Goal: Task Accomplishment & Management: Use online tool/utility

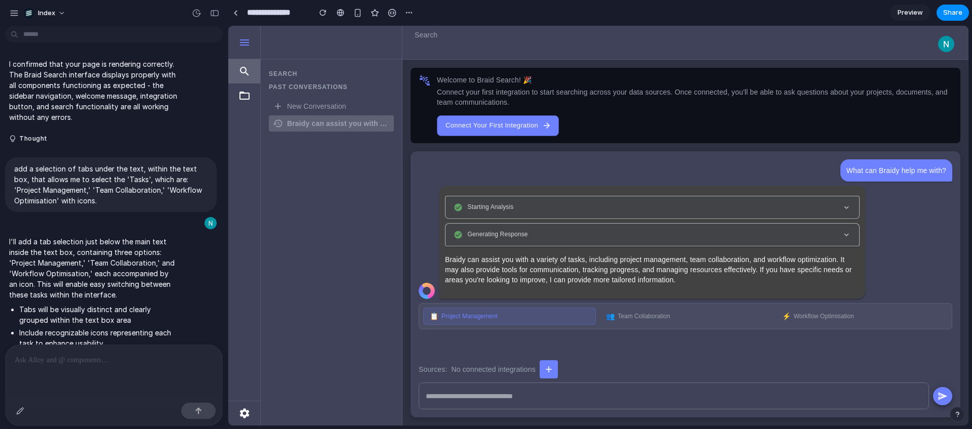
scroll to position [929, 0]
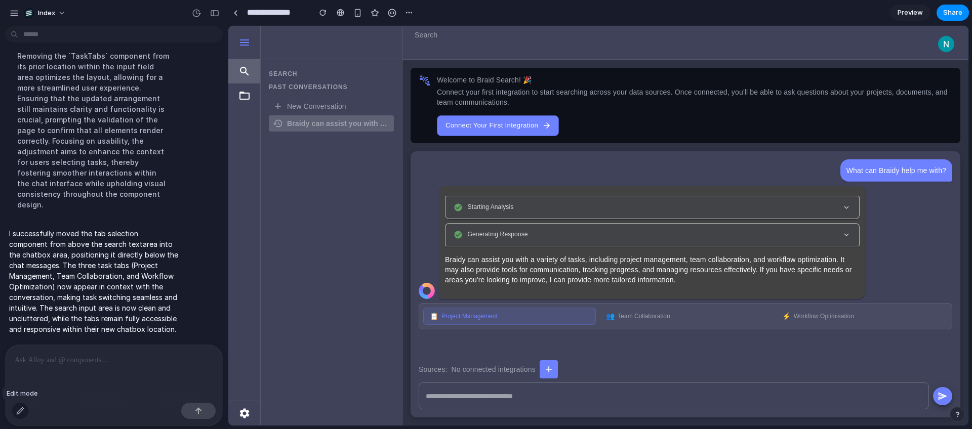
click at [19, 409] on div "button" at bounding box center [20, 411] width 8 height 8
click at [47, 369] on div at bounding box center [114, 372] width 217 height 54
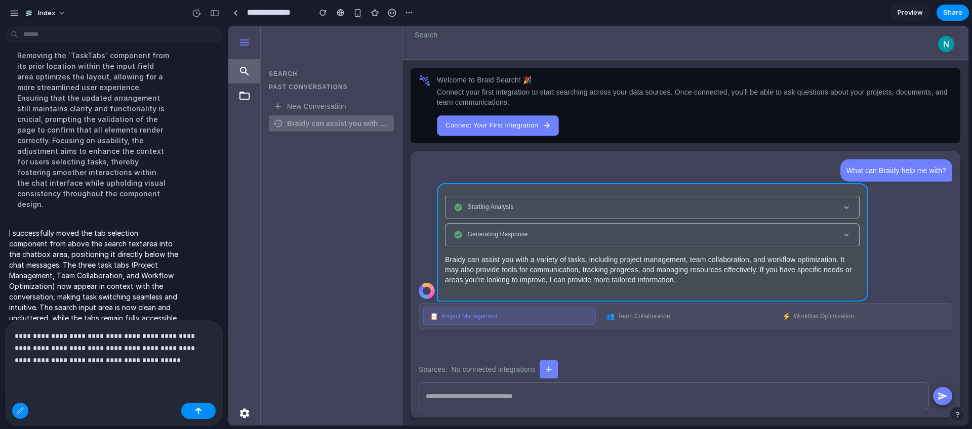
click at [546, 291] on div at bounding box center [599, 225] width 740 height 399
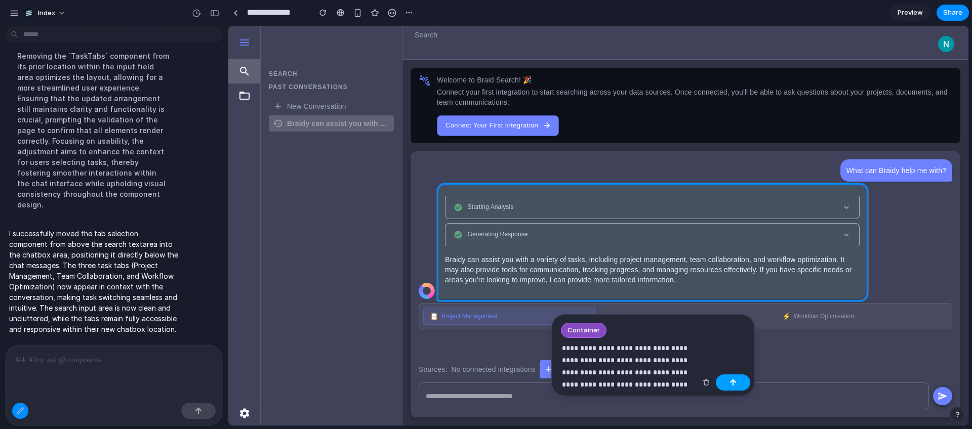
click at [723, 383] on button "button" at bounding box center [733, 383] width 34 height 16
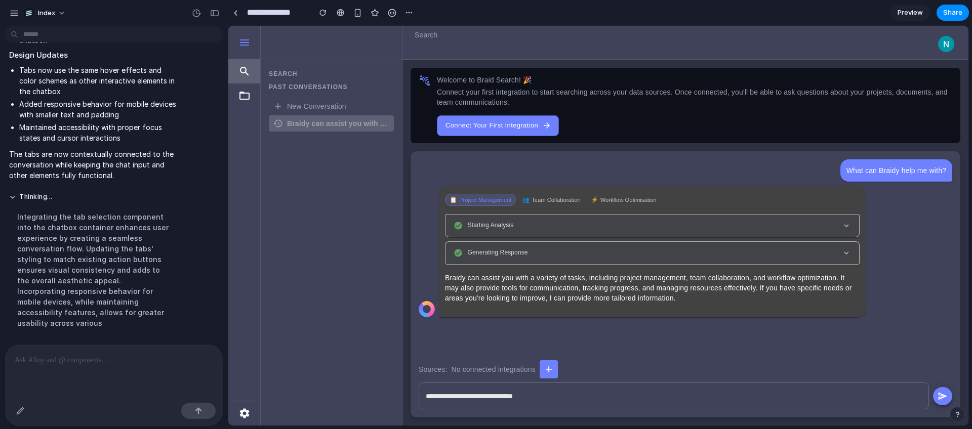
scroll to position [0, 0]
click at [23, 412] on div "button" at bounding box center [20, 411] width 8 height 8
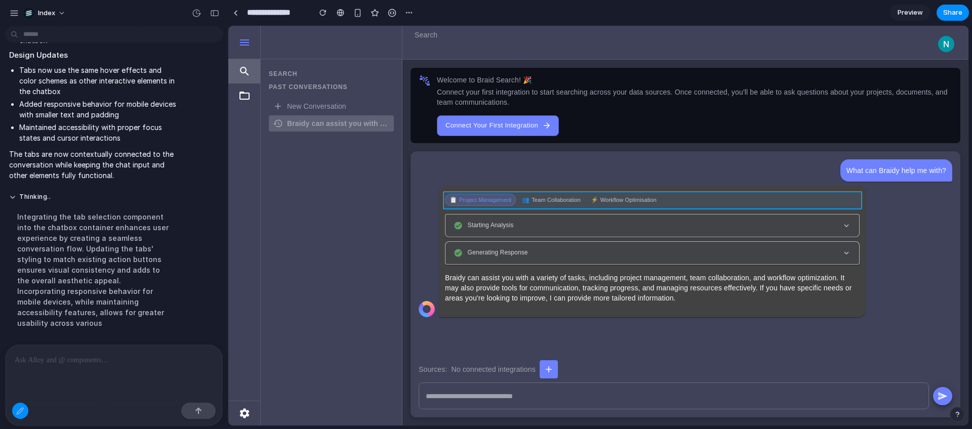
click at [668, 198] on div at bounding box center [599, 225] width 740 height 399
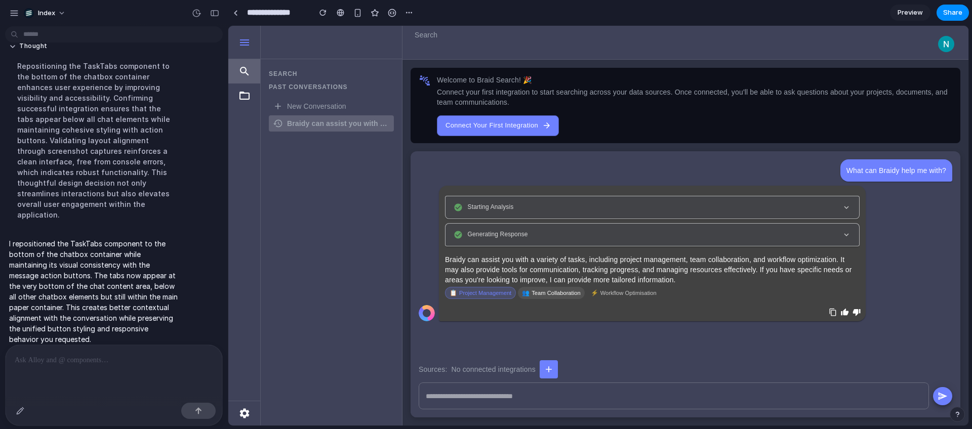
click at [543, 297] on button "👥 Team Collaboration" at bounding box center [551, 293] width 66 height 12
click at [628, 292] on span "Workflow Optimisation" at bounding box center [628, 293] width 56 height 6
click at [475, 290] on button "📋 Project Management" at bounding box center [480, 293] width 70 height 12
click at [537, 292] on span "Team Collaboration" at bounding box center [555, 293] width 49 height 6
click at [608, 293] on span "Workflow Optimisation" at bounding box center [628, 293] width 56 height 6
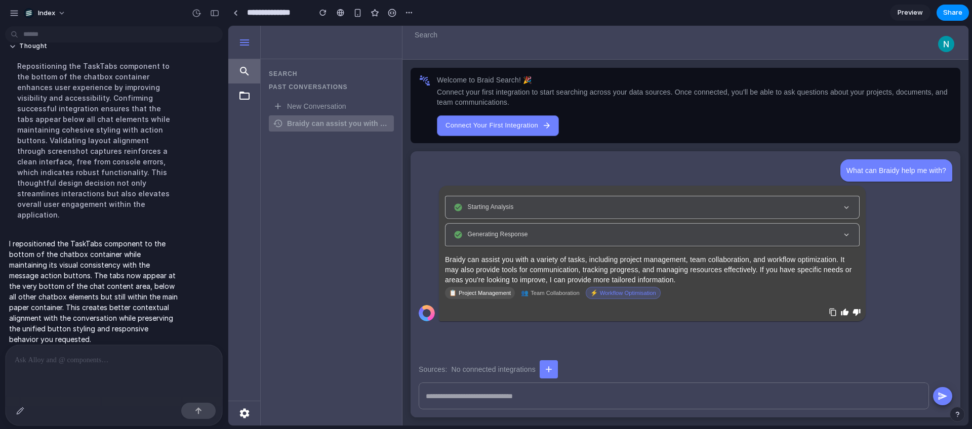
click at [476, 293] on span "Project Management" at bounding box center [485, 293] width 52 height 6
click at [539, 301] on div "Starting Analysis Generating Response Braidy can assist you with a variety of t…" at bounding box center [652, 254] width 427 height 136
click at [535, 291] on span "Team Collaboration" at bounding box center [555, 293] width 49 height 6
click at [472, 291] on span "Project Management" at bounding box center [485, 293] width 52 height 6
click at [618, 298] on button "⚡ Workflow Optimisation" at bounding box center [624, 293] width 74 height 12
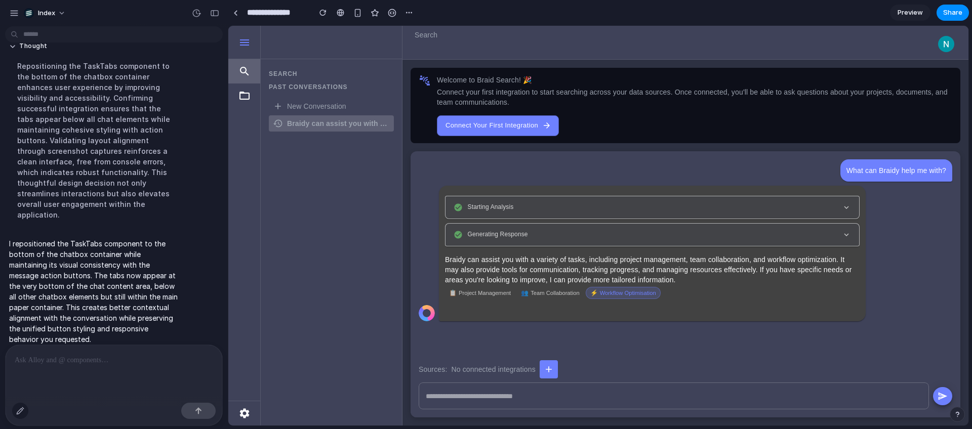
click at [24, 416] on button "button" at bounding box center [20, 411] width 16 height 16
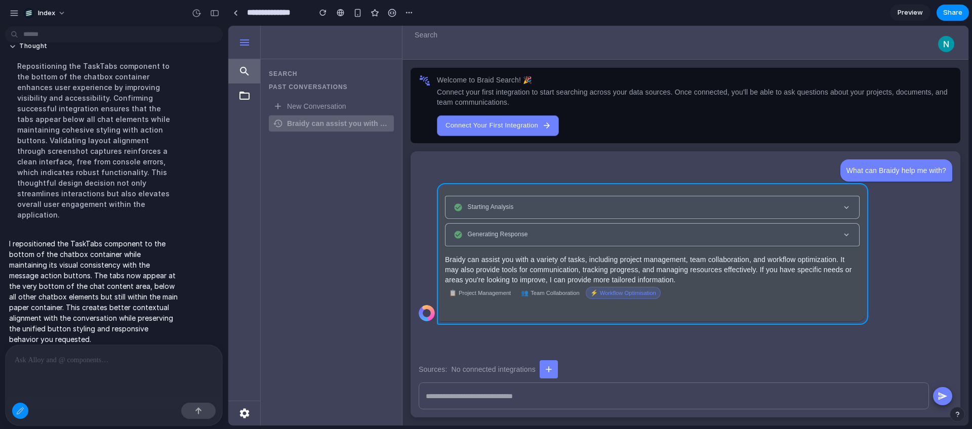
click at [677, 309] on div at bounding box center [599, 225] width 740 height 399
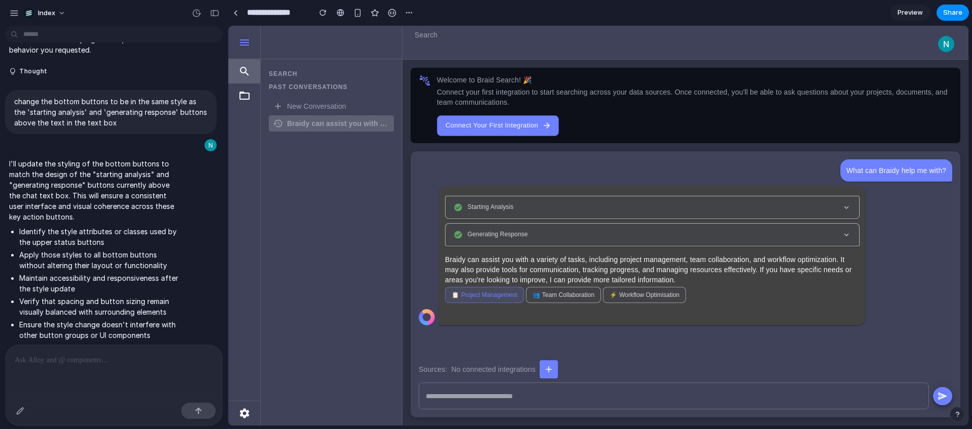
scroll to position [2386, 0]
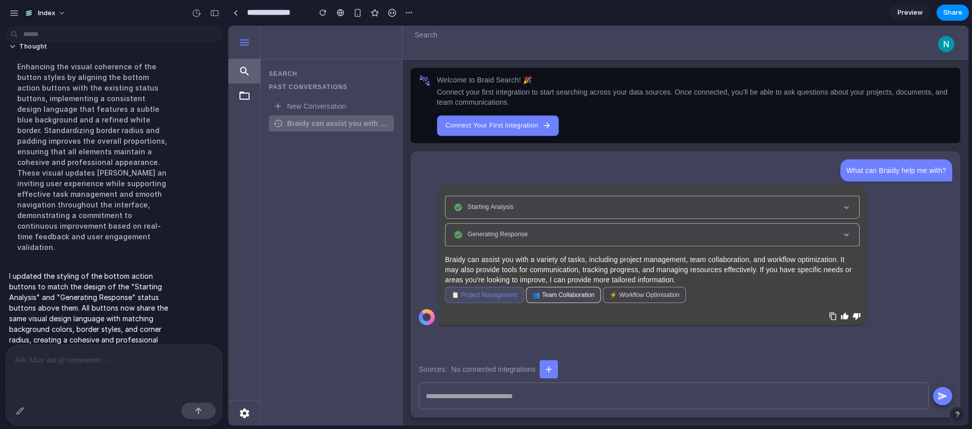
click at [572, 297] on span "Team Collaboration" at bounding box center [568, 295] width 52 height 7
click at [625, 293] on span "Workflow Optimisation" at bounding box center [649, 295] width 60 height 7
click at [483, 297] on span "Project Management" at bounding box center [489, 295] width 56 height 7
click at [140, 352] on div at bounding box center [114, 372] width 217 height 54
click at [66, 364] on p at bounding box center [114, 360] width 198 height 12
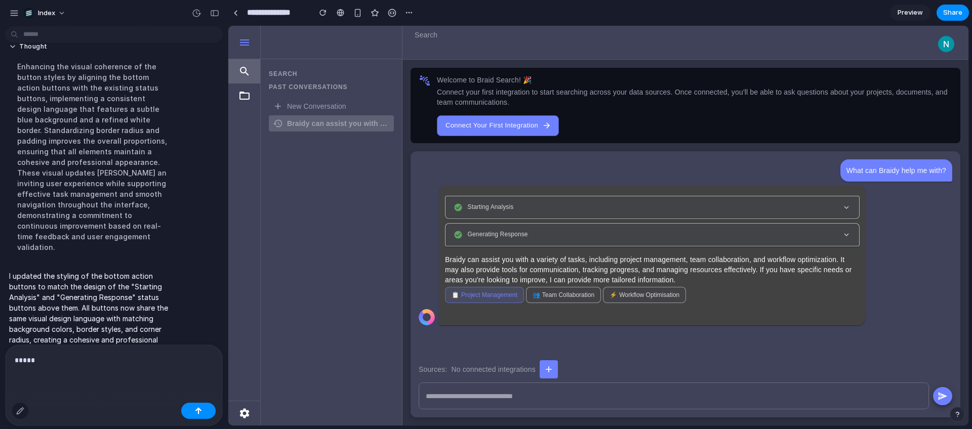
click at [16, 415] on button "button" at bounding box center [20, 411] width 16 height 16
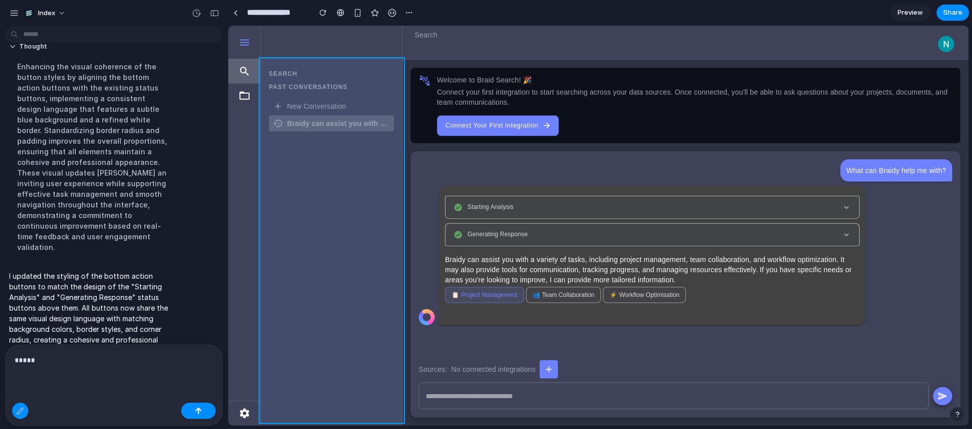
click at [316, 392] on div at bounding box center [599, 225] width 740 height 399
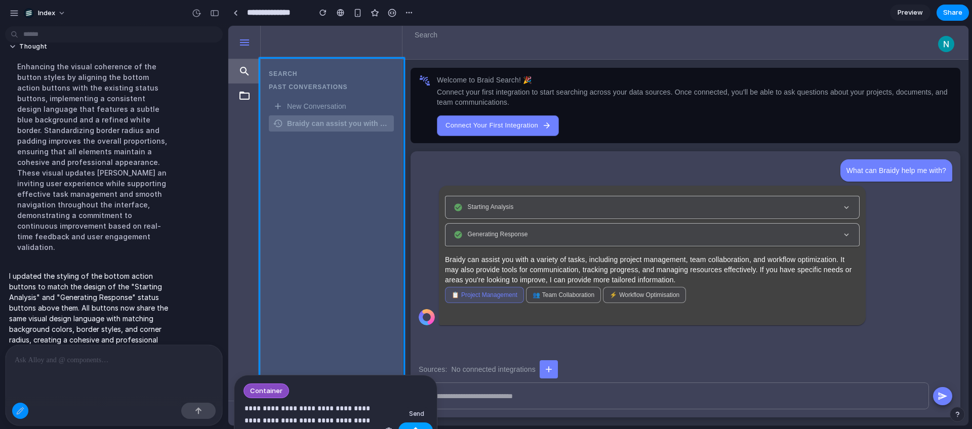
click at [422, 424] on button "button" at bounding box center [415, 431] width 34 height 16
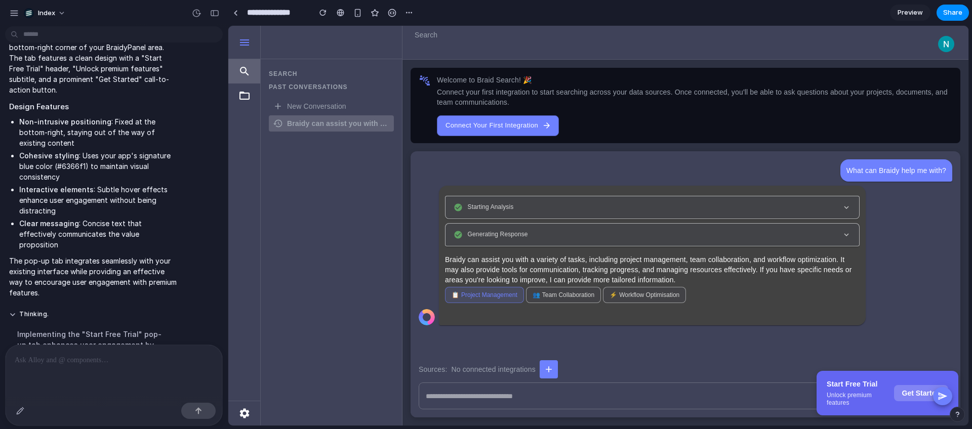
scroll to position [2827, 0]
click at [943, 397] on icon "button" at bounding box center [942, 396] width 10 height 10
click at [135, 367] on div at bounding box center [114, 372] width 217 height 54
click at [25, 408] on button "button" at bounding box center [20, 411] width 16 height 16
click at [895, 409] on div at bounding box center [599, 225] width 740 height 399
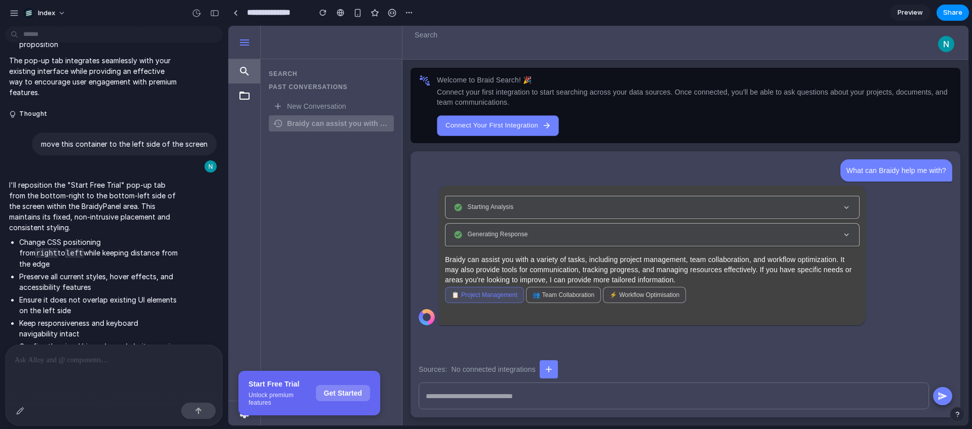
scroll to position [3298, 0]
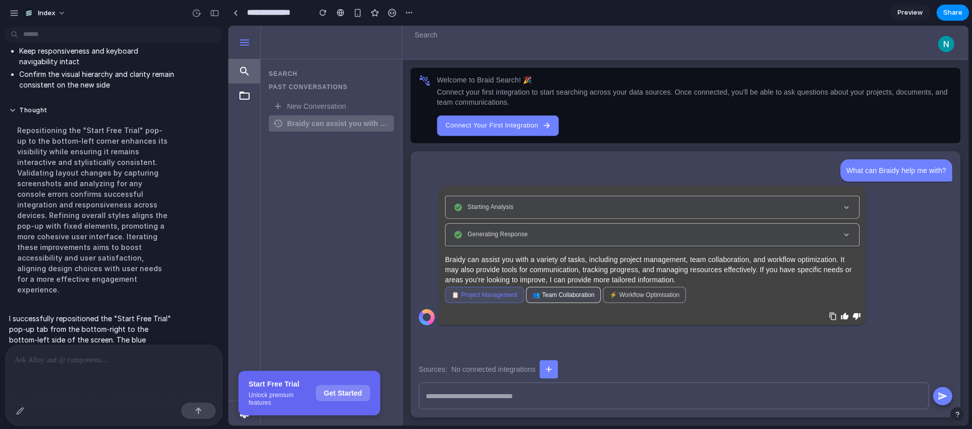
click at [566, 297] on span "Team Collaboration" at bounding box center [568, 295] width 52 height 7
click at [625, 297] on span "Workflow Optimisation" at bounding box center [649, 295] width 60 height 7
click at [501, 291] on button "📋 Project Management" at bounding box center [484, 295] width 79 height 16
click at [952, 14] on span "Share" at bounding box center [952, 13] width 19 height 10
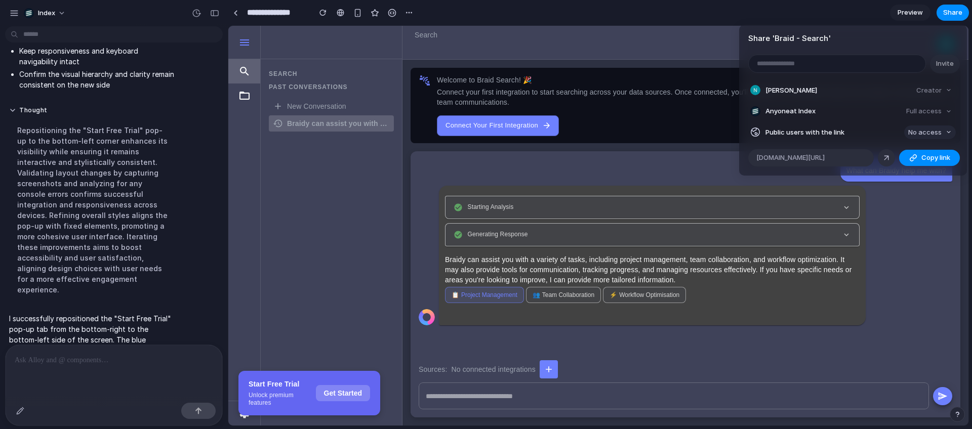
click at [942, 135] on button "No access" at bounding box center [930, 133] width 52 height 14
click at [681, 17] on div "No access Full access" at bounding box center [486, 214] width 972 height 429
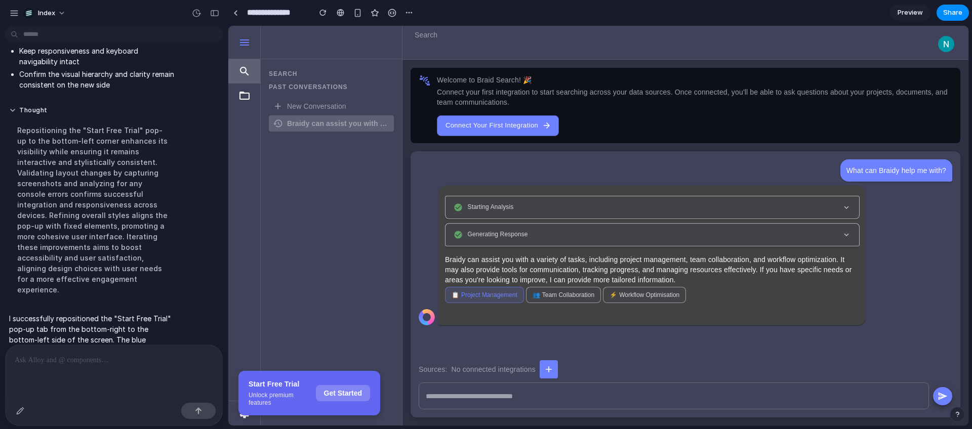
click at [856, 2] on div "Share ' Braid - Search ' Invite Nicholas Mihailou Creator Anyone at Index Full …" at bounding box center [486, 214] width 972 height 429
click at [361, 12] on div "button" at bounding box center [357, 13] width 9 height 9
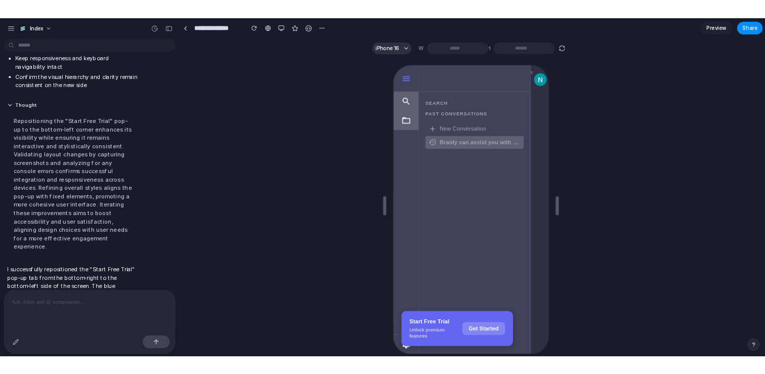
scroll to position [0, 0]
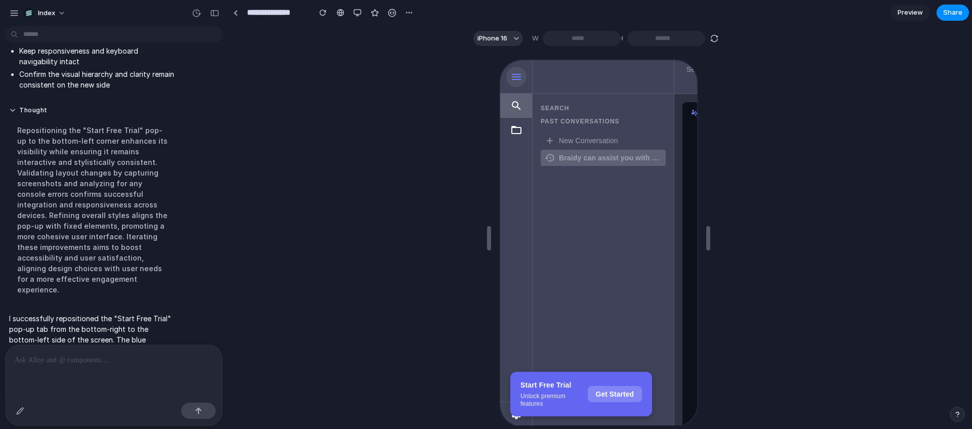
click at [514, 76] on icon "button" at bounding box center [515, 76] width 12 height 12
click at [358, 13] on div "button" at bounding box center [357, 13] width 8 height 8
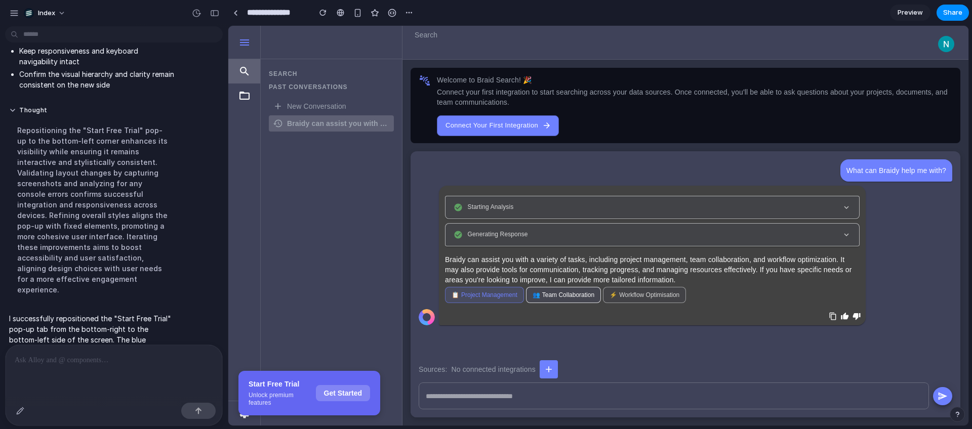
click at [570, 301] on button "👥 Team Collaboration" at bounding box center [563, 295] width 75 height 16
click at [637, 294] on span "Workflow Optimisation" at bounding box center [649, 295] width 60 height 7
click at [493, 291] on button "📋 Project Management" at bounding box center [484, 295] width 79 height 16
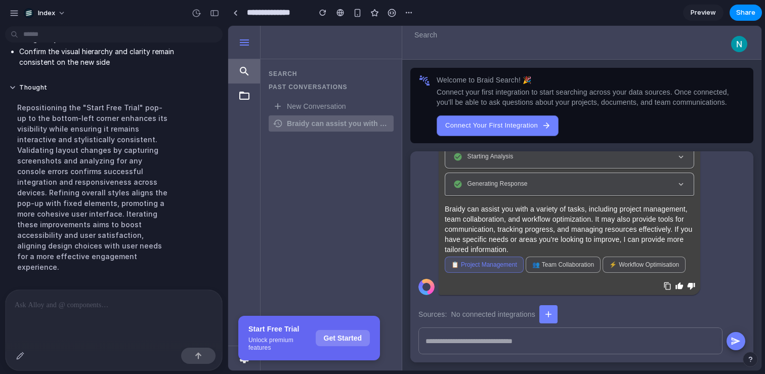
scroll to position [52, 0]
click at [551, 264] on span "Team Collaboration" at bounding box center [568, 263] width 52 height 7
click at [505, 264] on span "Project Management" at bounding box center [489, 263] width 56 height 7
click at [544, 262] on span "Team Collaboration" at bounding box center [568, 263] width 52 height 7
click at [603, 263] on button "⚡ Workflow Optimisation" at bounding box center [644, 264] width 83 height 16
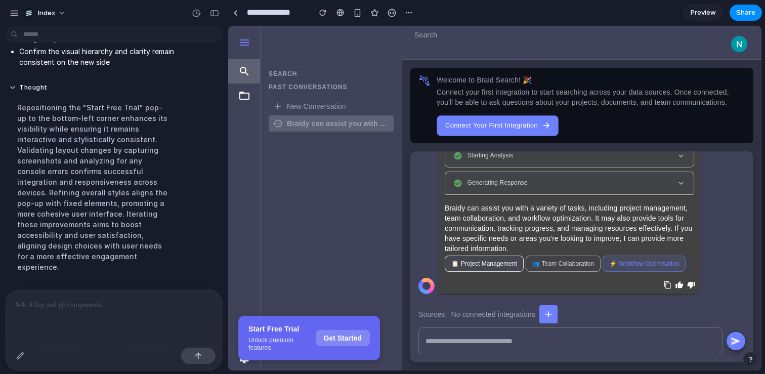
click at [502, 262] on span "Project Management" at bounding box center [489, 263] width 56 height 7
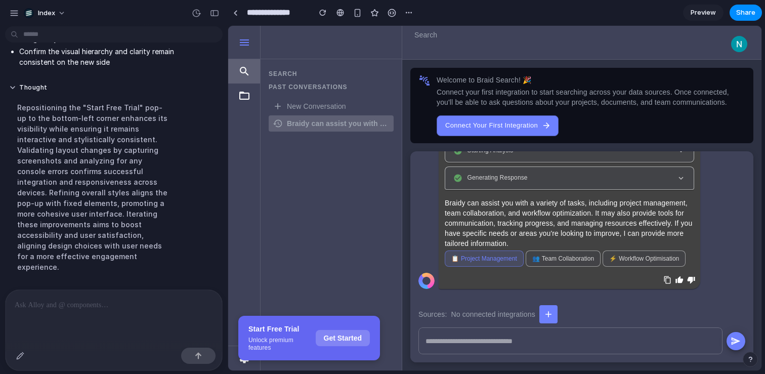
scroll to position [0, 0]
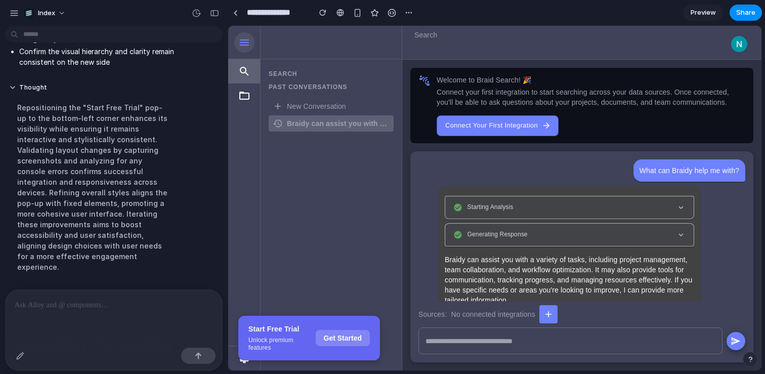
click at [246, 43] on icon "button" at bounding box center [244, 42] width 12 height 12
click at [742, 49] on img "button" at bounding box center [739, 44] width 16 height 16
click at [449, 35] on ol "Search" at bounding box center [572, 35] width 315 height 10
click at [433, 35] on p "Search" at bounding box center [426, 35] width 23 height 10
click at [429, 35] on p "Search" at bounding box center [426, 35] width 23 height 10
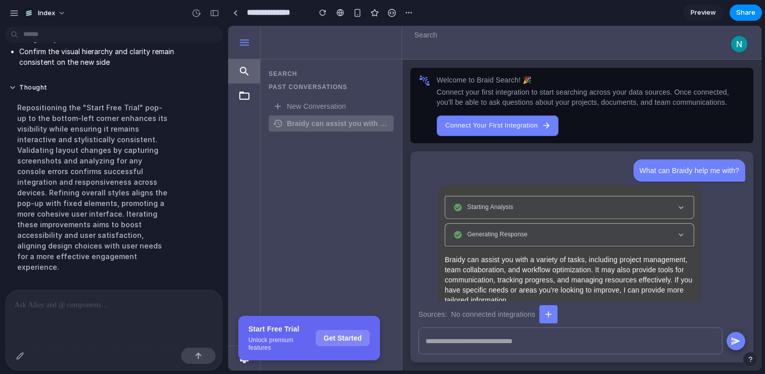
click at [646, 180] on div "What can Braidy help me with?" at bounding box center [690, 170] width 112 height 22
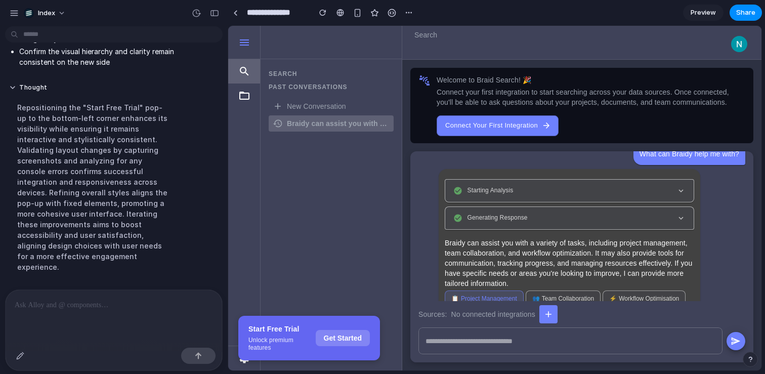
click at [660, 184] on button "Starting Analysis" at bounding box center [569, 191] width 249 height 22
click at [679, 190] on icon "button" at bounding box center [681, 190] width 9 height 9
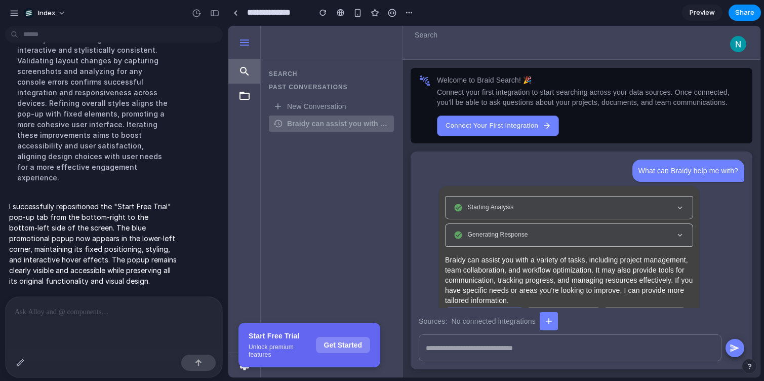
scroll to position [4118, 0]
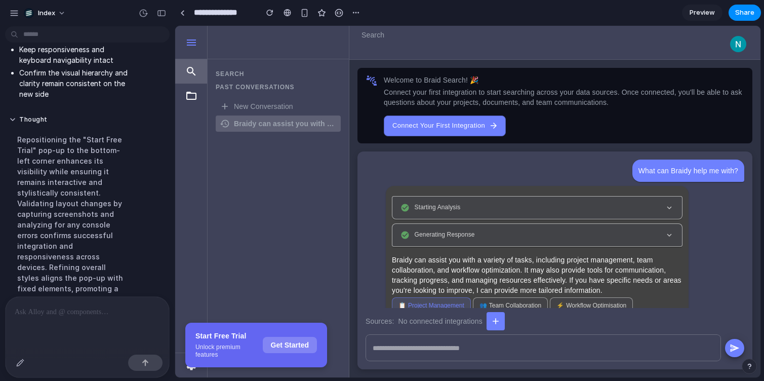
drag, startPoint x: 226, startPoint y: 112, endPoint x: 174, endPoint y: 113, distance: 51.6
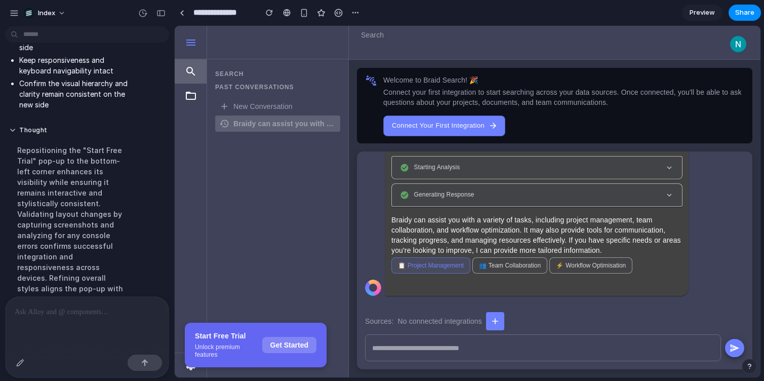
scroll to position [0, 0]
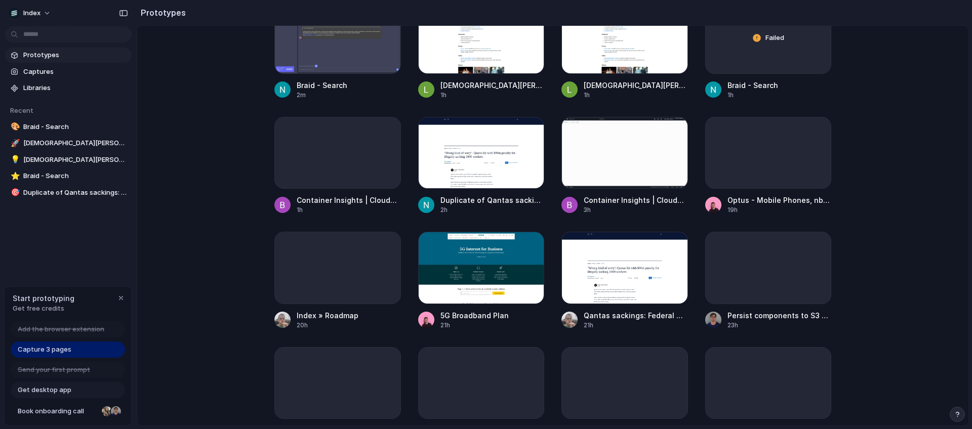
scroll to position [306, 0]
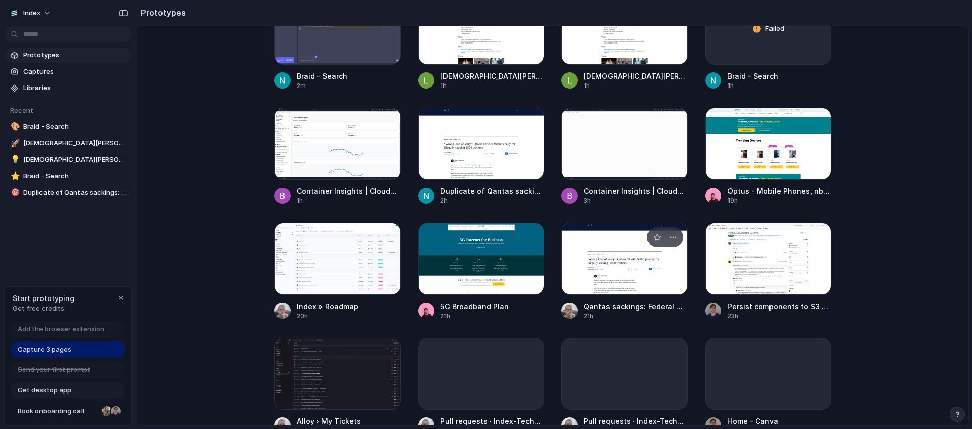
click at [610, 253] on div at bounding box center [624, 259] width 127 height 72
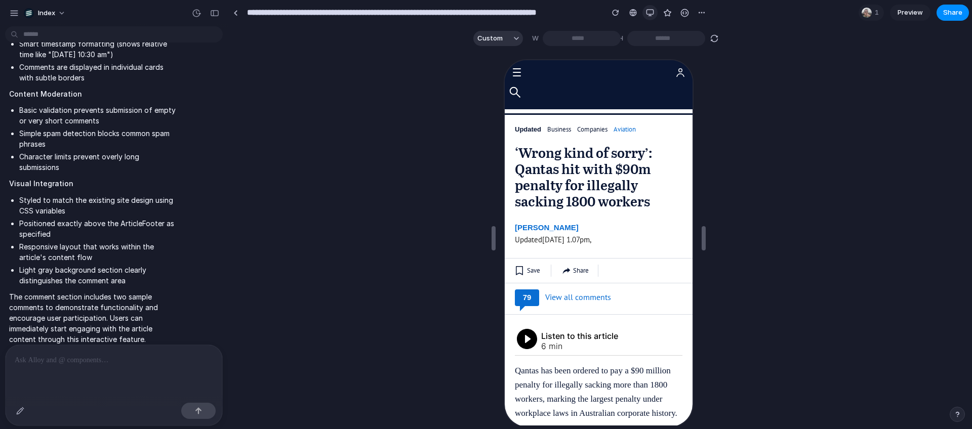
click at [652, 12] on div "button" at bounding box center [650, 13] width 8 height 8
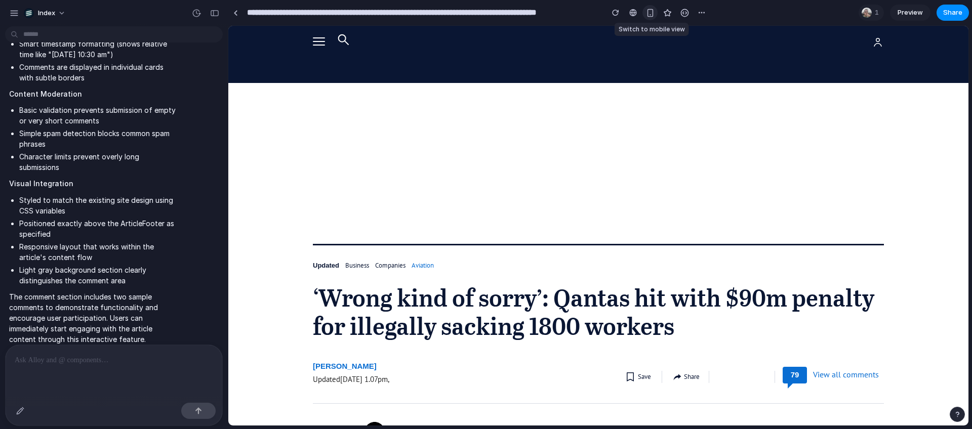
click at [652, 12] on div "button" at bounding box center [650, 13] width 9 height 9
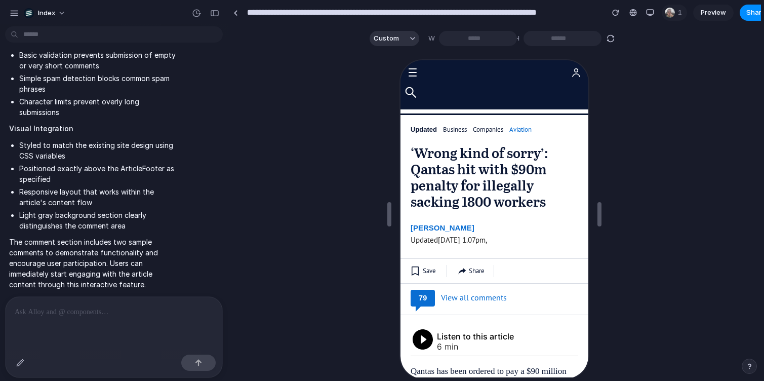
scroll to position [683, 0]
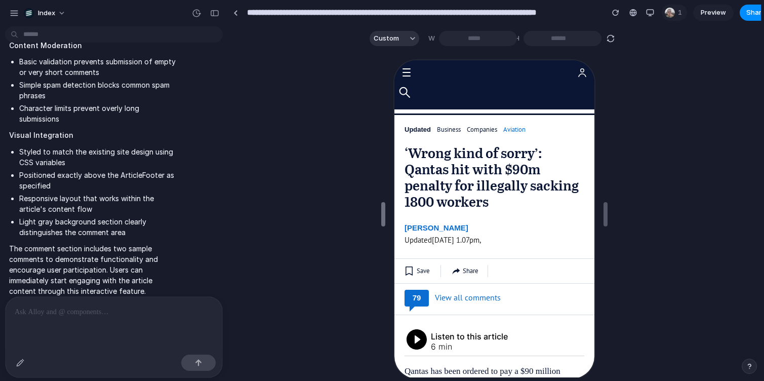
type input "***"
drag, startPoint x: 387, startPoint y: 214, endPoint x: 382, endPoint y: 216, distance: 6.1
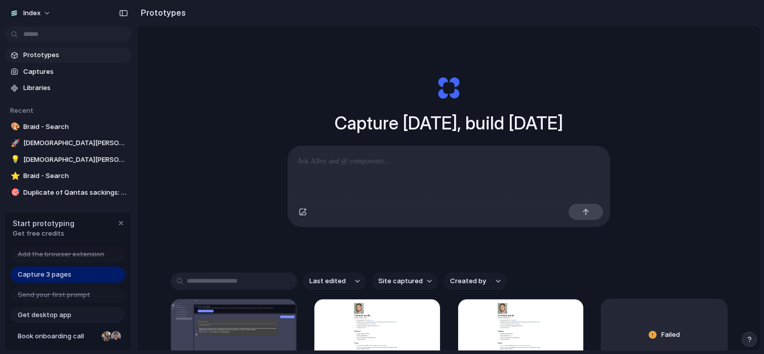
click at [261, 198] on div "Capture today, build tomorrow Clone web app Clone screenshot Start from existin…" at bounding box center [449, 151] width 405 height 227
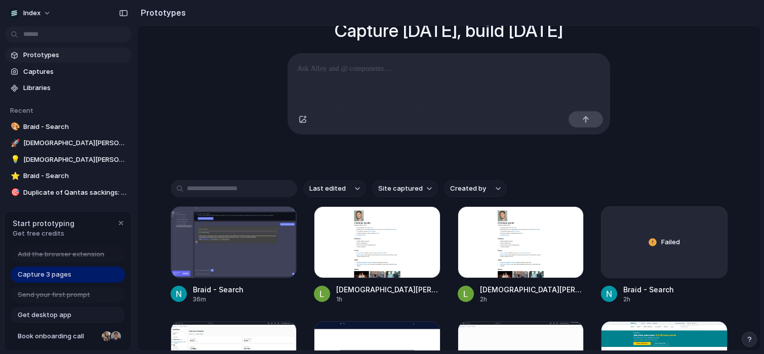
scroll to position [99, 0]
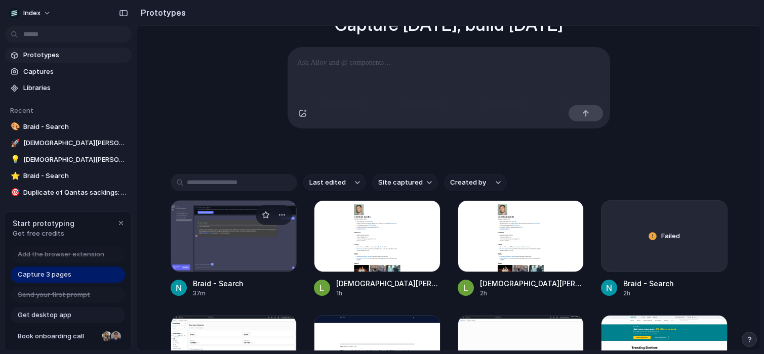
click at [259, 237] on div at bounding box center [234, 236] width 127 height 72
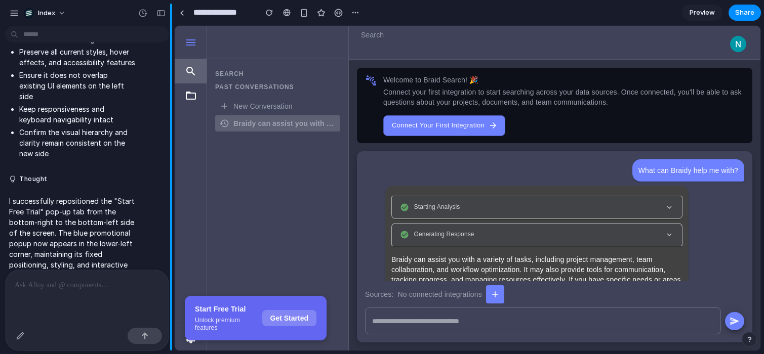
scroll to position [4664, 0]
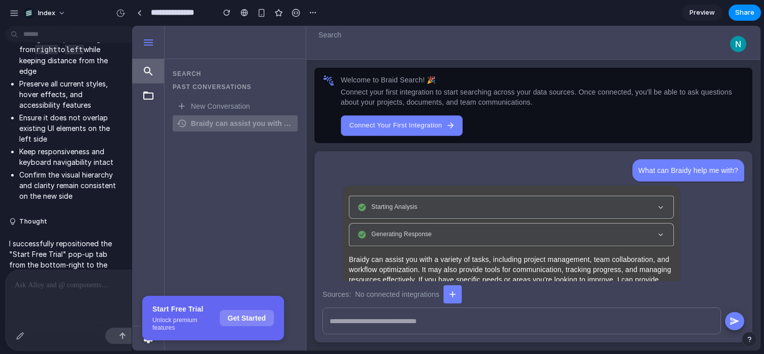
drag, startPoint x: 172, startPoint y: 155, endPoint x: 131, endPoint y: 157, distance: 41.1
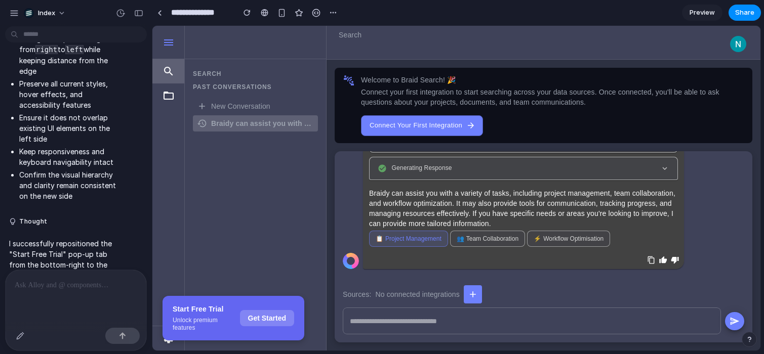
scroll to position [0, 0]
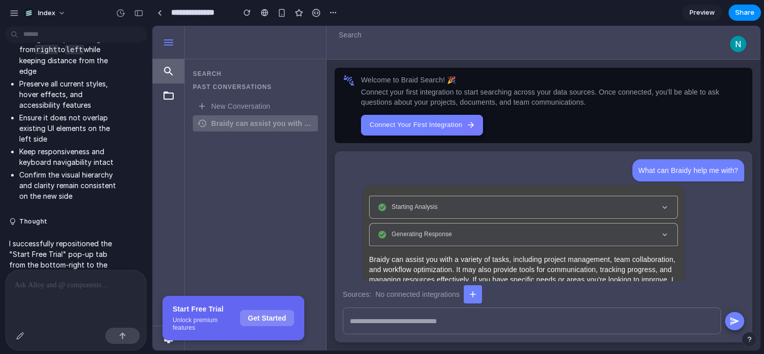
click at [411, 124] on button "Connect Your First Integration" at bounding box center [422, 125] width 122 height 21
click at [466, 128] on button "Connect Your First Integration" at bounding box center [422, 125] width 122 height 21
click at [461, 131] on button "Connect Your First Integration" at bounding box center [422, 125] width 122 height 21
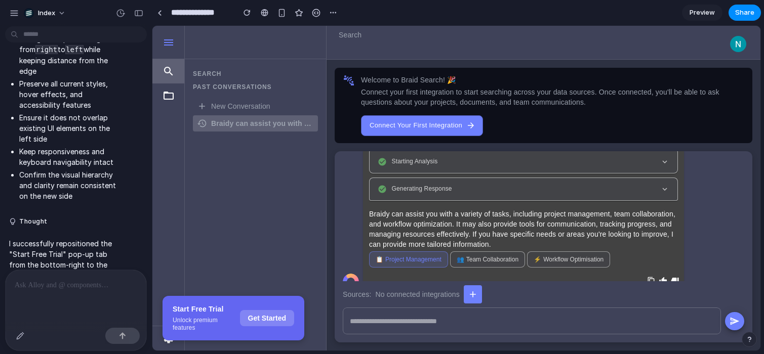
scroll to position [45, 0]
drag, startPoint x: 544, startPoint y: 214, endPoint x: 614, endPoint y: 217, distance: 70.4
click at [614, 217] on p "Braidy can assist you with a variety of tasks, including project management, te…" at bounding box center [523, 230] width 309 height 40
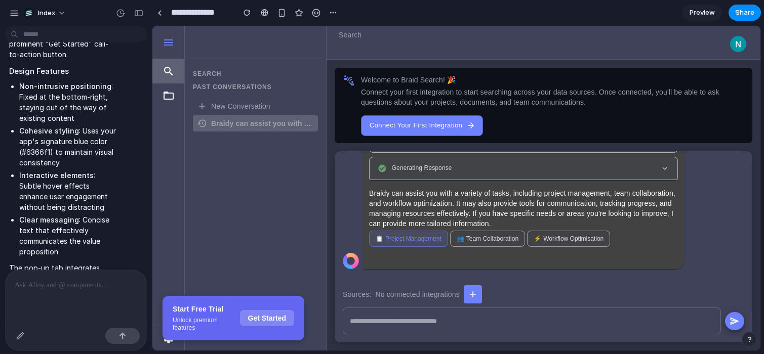
scroll to position [3912, 0]
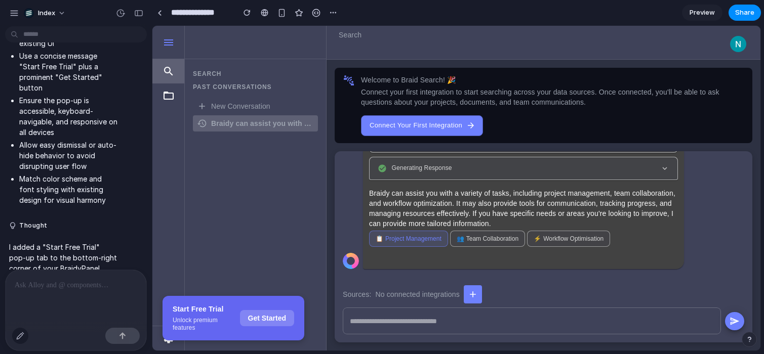
click at [22, 337] on div "button" at bounding box center [20, 336] width 8 height 8
click at [21, 334] on div "button" at bounding box center [20, 336] width 8 height 8
click at [417, 238] on span "Project Management" at bounding box center [413, 238] width 56 height 7
click at [499, 242] on button "👥 Team Collaboration" at bounding box center [487, 239] width 75 height 16
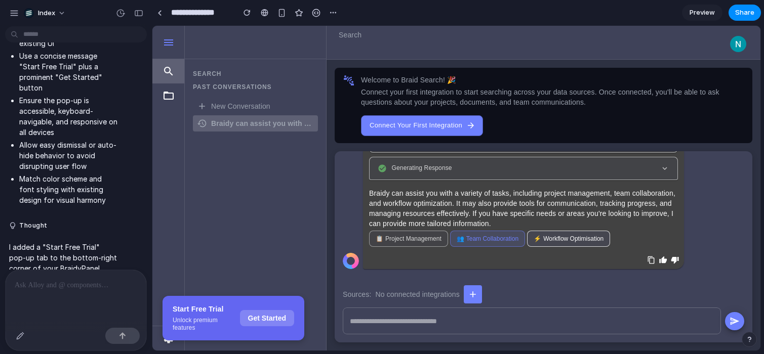
click at [537, 242] on button "⚡ Workflow Optimisation" at bounding box center [568, 239] width 83 height 16
click at [421, 239] on span "Project Management" at bounding box center [413, 238] width 56 height 7
click at [548, 239] on span "Workflow Optimisation" at bounding box center [573, 238] width 60 height 7
click at [395, 237] on span "Project Management" at bounding box center [413, 238] width 56 height 7
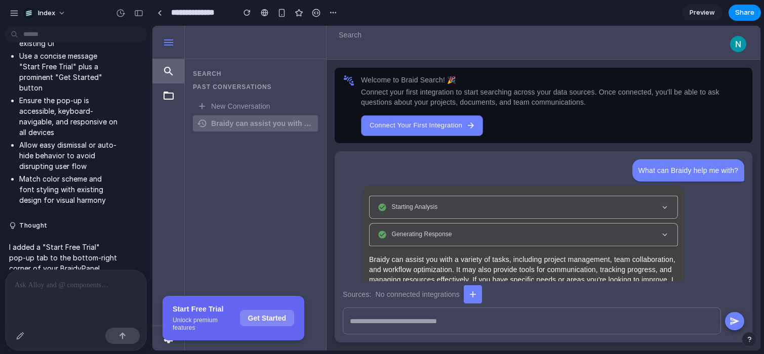
scroll to position [68, 0]
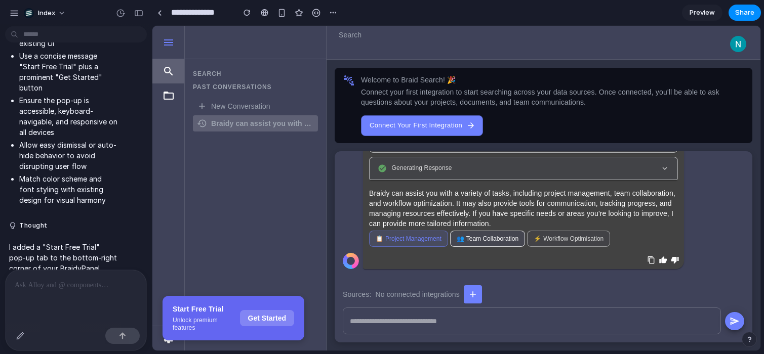
click at [473, 235] on span "Team Collaboration" at bounding box center [492, 238] width 52 height 7
click at [418, 239] on span "Project Management" at bounding box center [413, 238] width 56 height 7
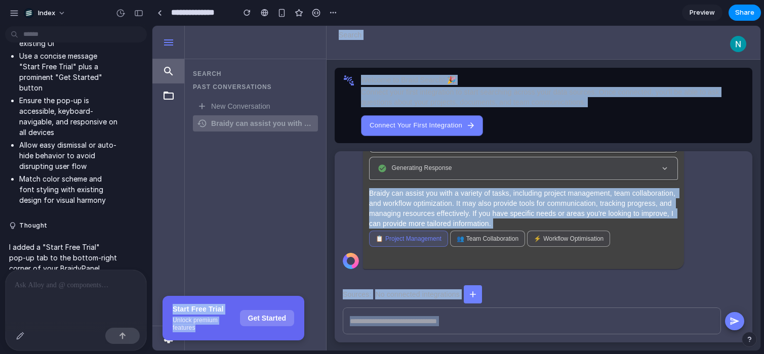
drag, startPoint x: 206, startPoint y: 327, endPoint x: 214, endPoint y: 268, distance: 59.8
click at [214, 268] on div "search Past Conversations New Conversation Braidy can assist you with a variety…" at bounding box center [456, 188] width 608 height 325
click at [222, 316] on span "Unlock premium features" at bounding box center [203, 324] width 61 height 16
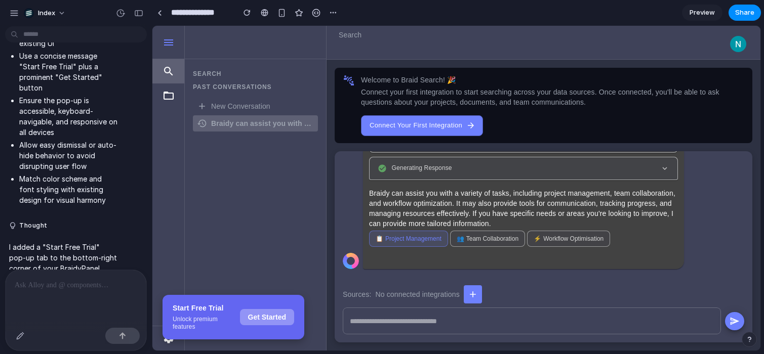
click at [272, 318] on button "Get Started" at bounding box center [267, 317] width 54 height 16
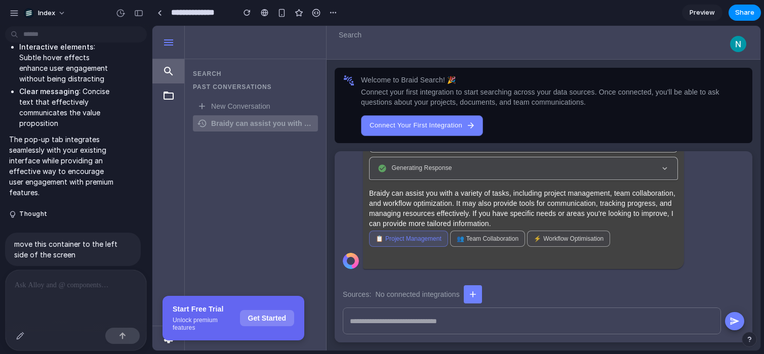
scroll to position [4664, 0]
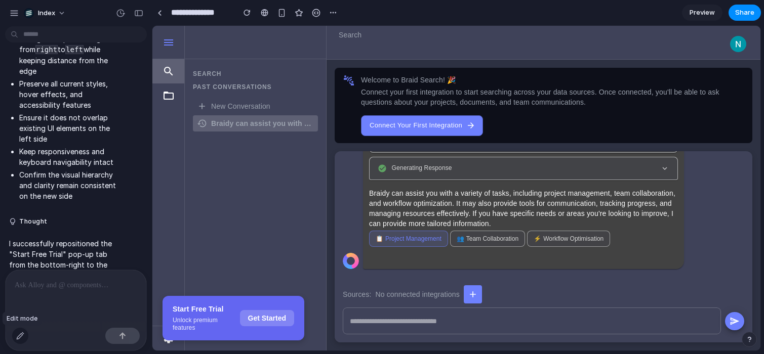
click at [24, 336] on div "button" at bounding box center [20, 336] width 8 height 8
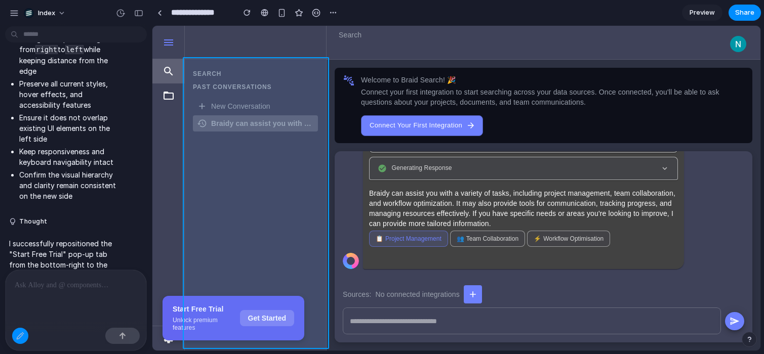
click at [252, 183] on div at bounding box center [456, 188] width 607 height 324
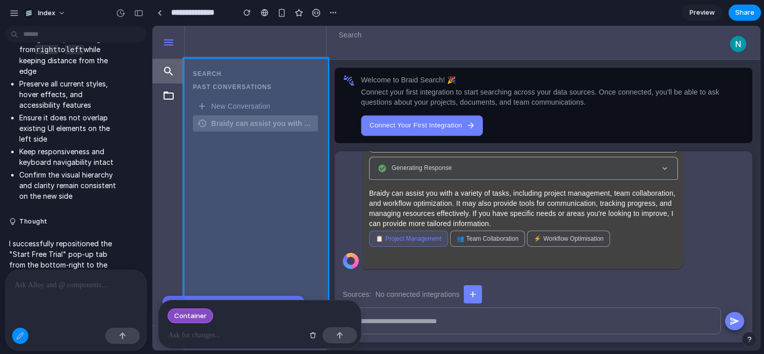
click at [209, 342] on p at bounding box center [236, 336] width 135 height 12
click at [201, 338] on p "**********" at bounding box center [236, 336] width 135 height 12
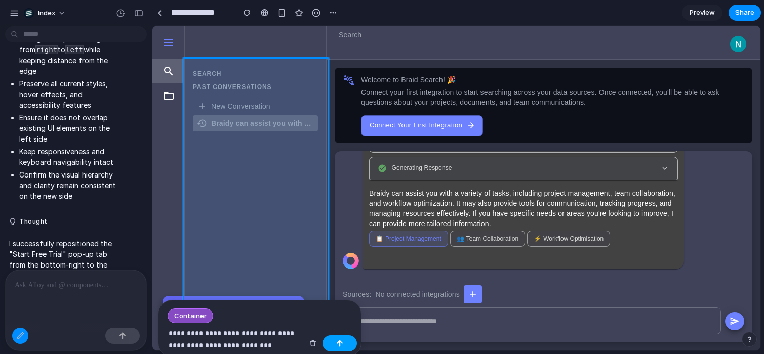
click at [336, 343] on div "button" at bounding box center [339, 343] width 7 height 7
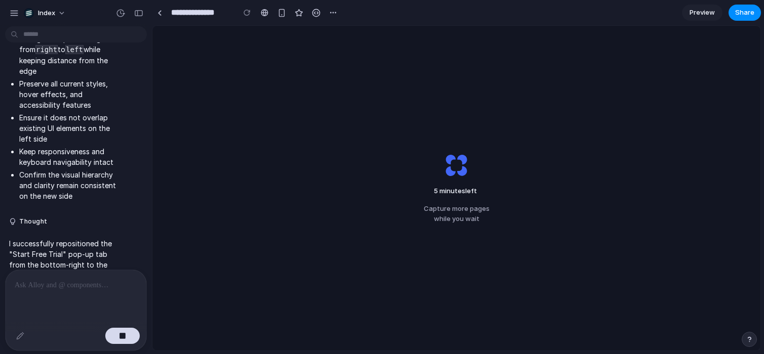
scroll to position [4747, 0]
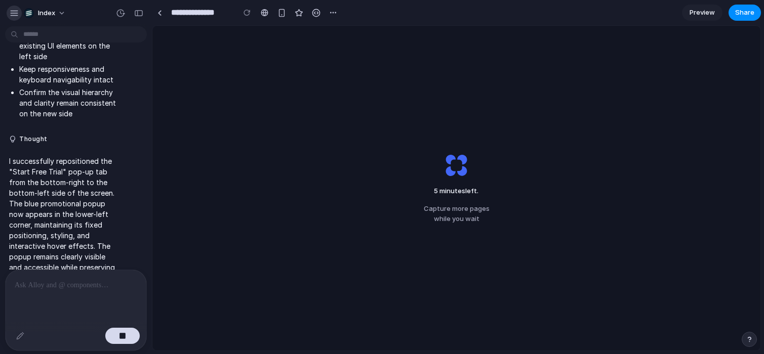
click at [16, 13] on div "button" at bounding box center [14, 13] width 9 height 9
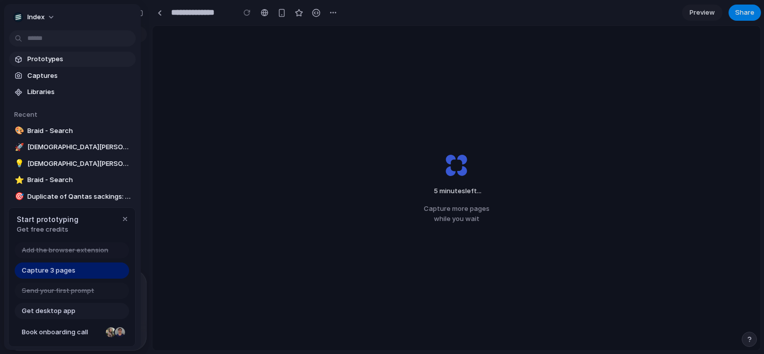
click at [40, 56] on span "Prototypes" at bounding box center [79, 59] width 104 height 10
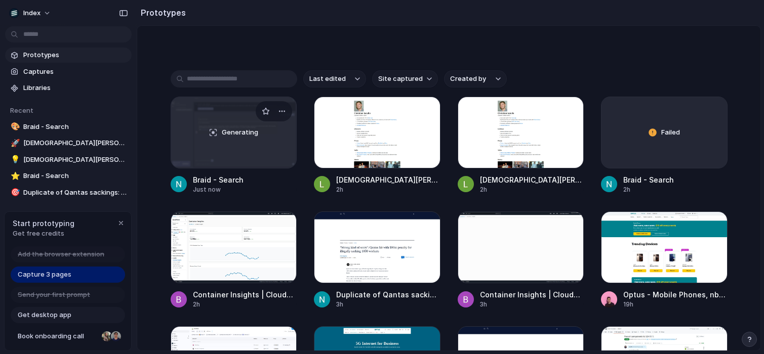
scroll to position [203, 0]
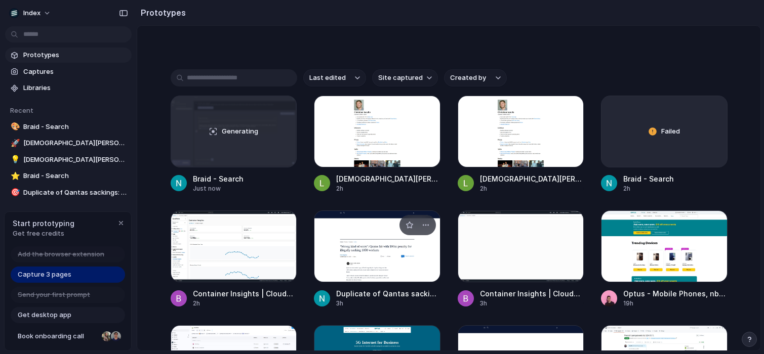
click at [340, 253] on div at bounding box center [377, 247] width 127 height 72
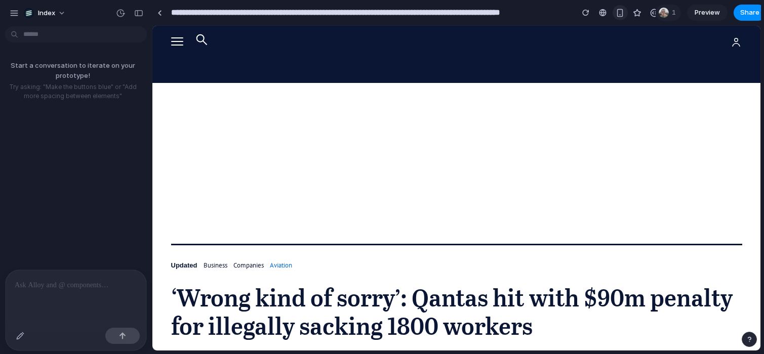
click at [621, 16] on div "button" at bounding box center [620, 13] width 9 height 9
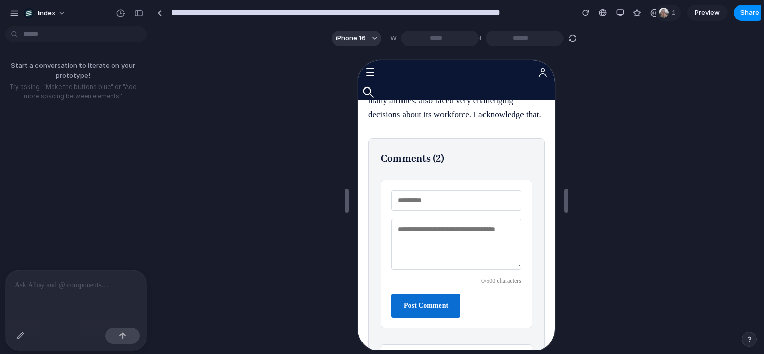
scroll to position [3496, 0]
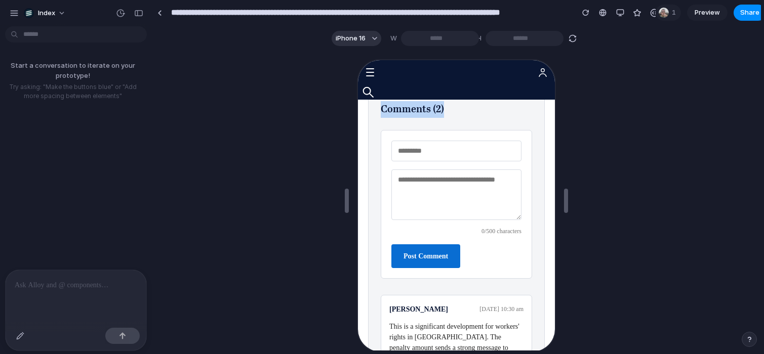
drag, startPoint x: 381, startPoint y: 148, endPoint x: 452, endPoint y: 148, distance: 70.9
click at [452, 117] on h3 "Comments ( 2 )" at bounding box center [455, 108] width 151 height 17
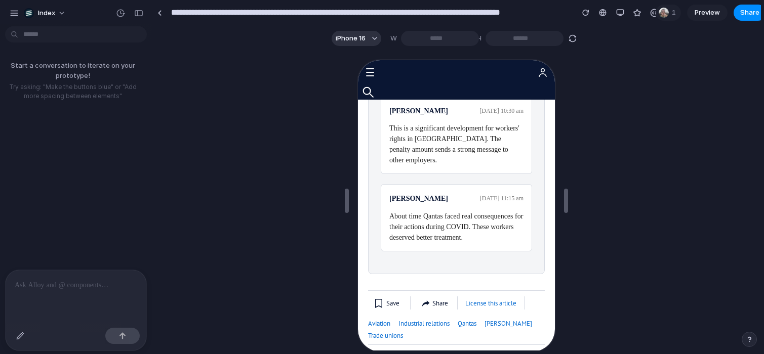
scroll to position [3697, 0]
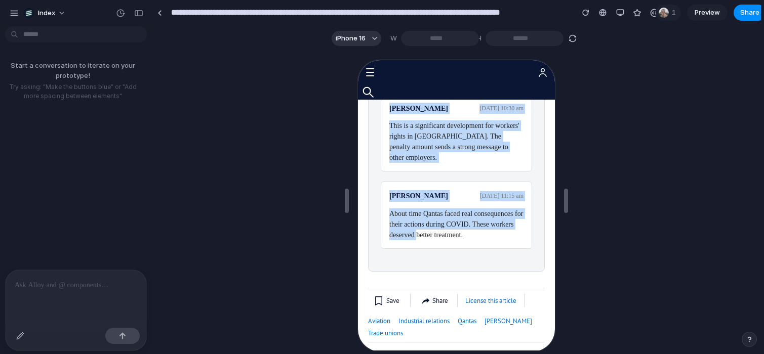
drag, startPoint x: 385, startPoint y: 141, endPoint x: 490, endPoint y: 266, distance: 163.8
click at [490, 248] on div "Sarah Mitchell 16 Jan 2025, 10:30 am This is a significant development for work…" at bounding box center [455, 170] width 151 height 154
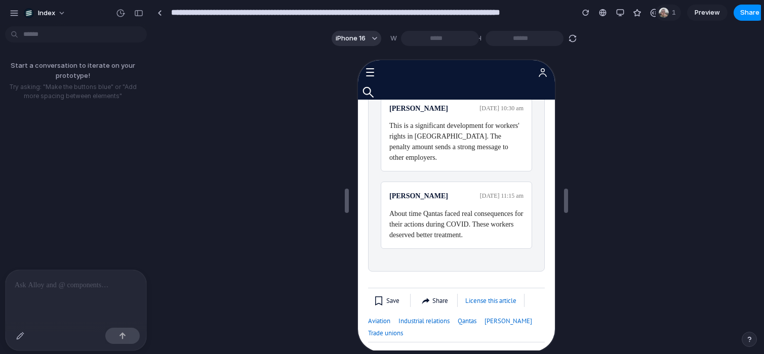
click at [490, 239] on p "About time Qantas faced real consequences for their actions during COVID. These…" at bounding box center [455, 224] width 134 height 32
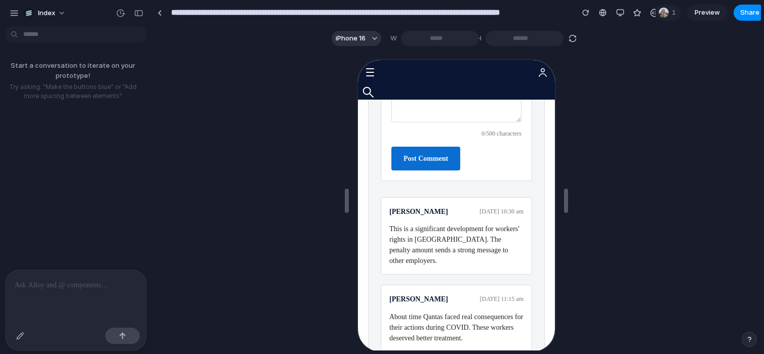
scroll to position [3598, 0]
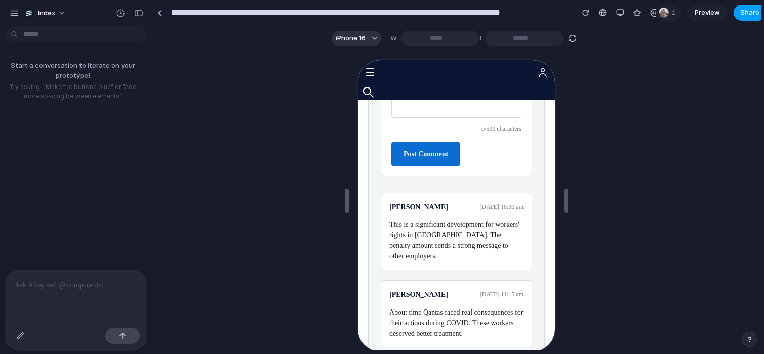
click at [741, 15] on span "Share" at bounding box center [749, 13] width 19 height 10
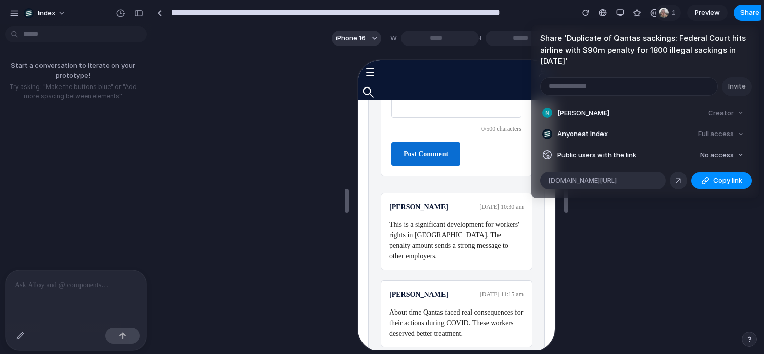
click at [273, 106] on div "Share ' Duplicate of Qantas sackings: Federal Court hits airline with $90m pena…" at bounding box center [382, 177] width 764 height 354
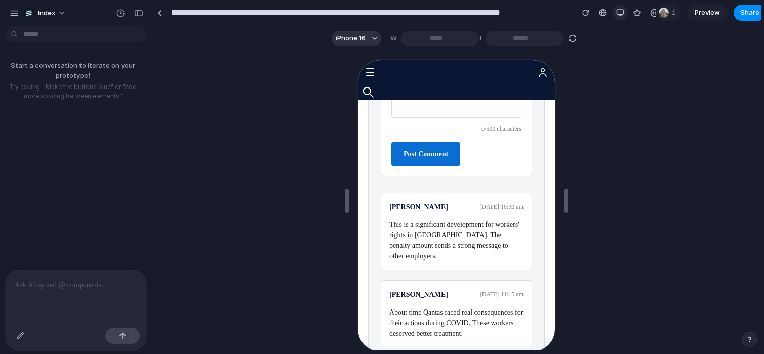
click at [620, 13] on div "button" at bounding box center [620, 13] width 8 height 8
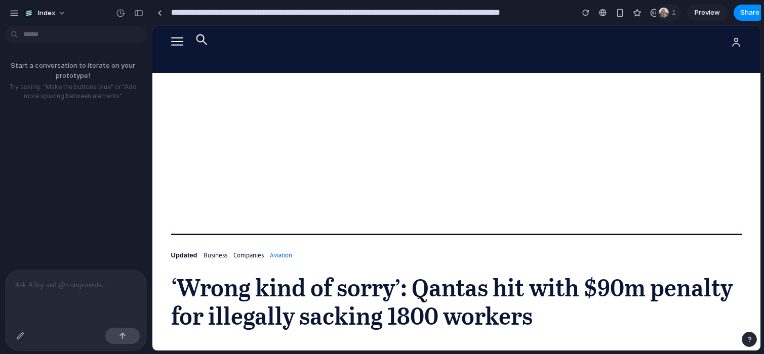
scroll to position [0, 0]
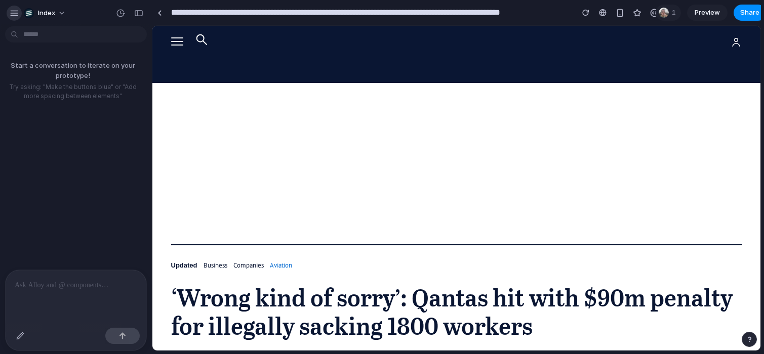
click at [16, 17] on button "button" at bounding box center [14, 13] width 15 height 15
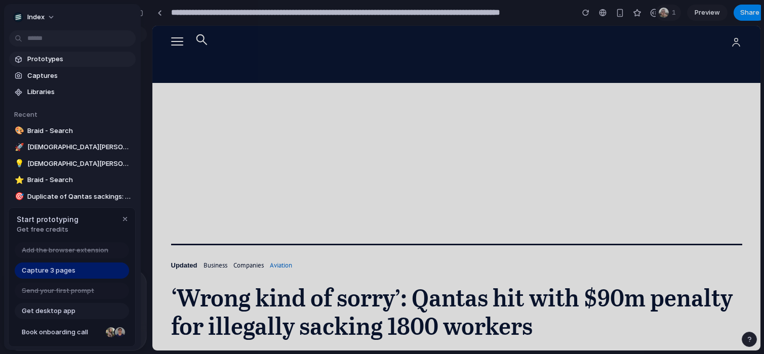
click at [45, 58] on span "Prototypes" at bounding box center [79, 59] width 104 height 10
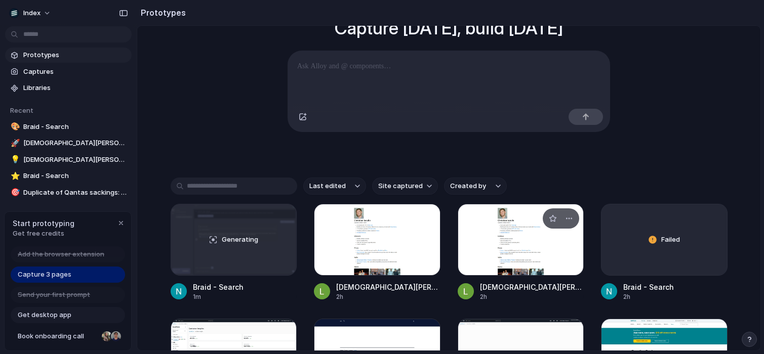
scroll to position [94, 0]
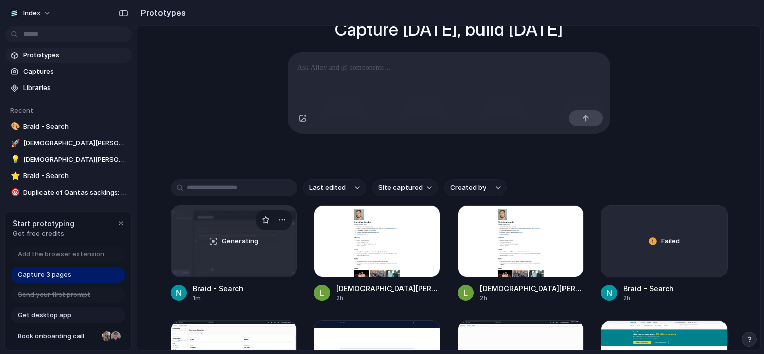
click at [230, 227] on div "Generating" at bounding box center [234, 241] width 126 height 71
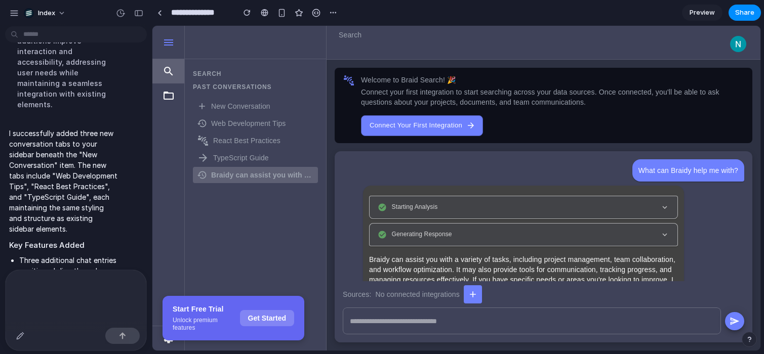
scroll to position [5589, 0]
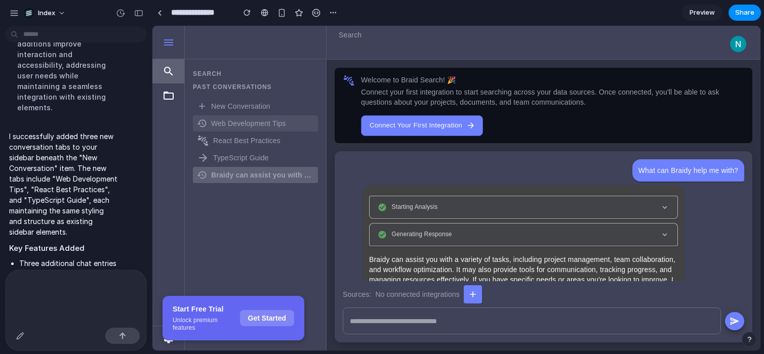
click at [238, 125] on p "Web Development Tips" at bounding box center [262, 123] width 103 height 10
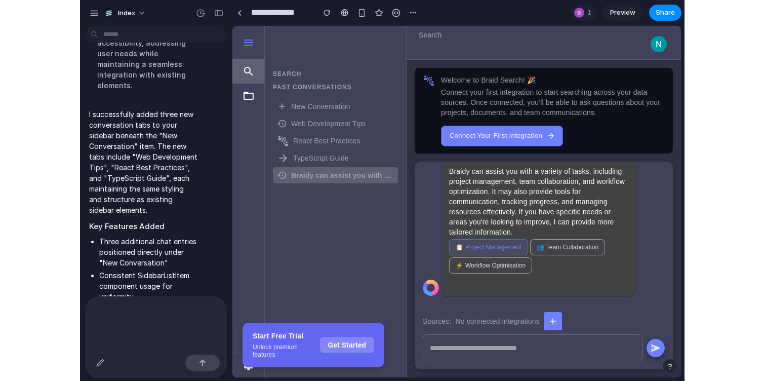
scroll to position [42, 0]
